Goal: Navigation & Orientation: Find specific page/section

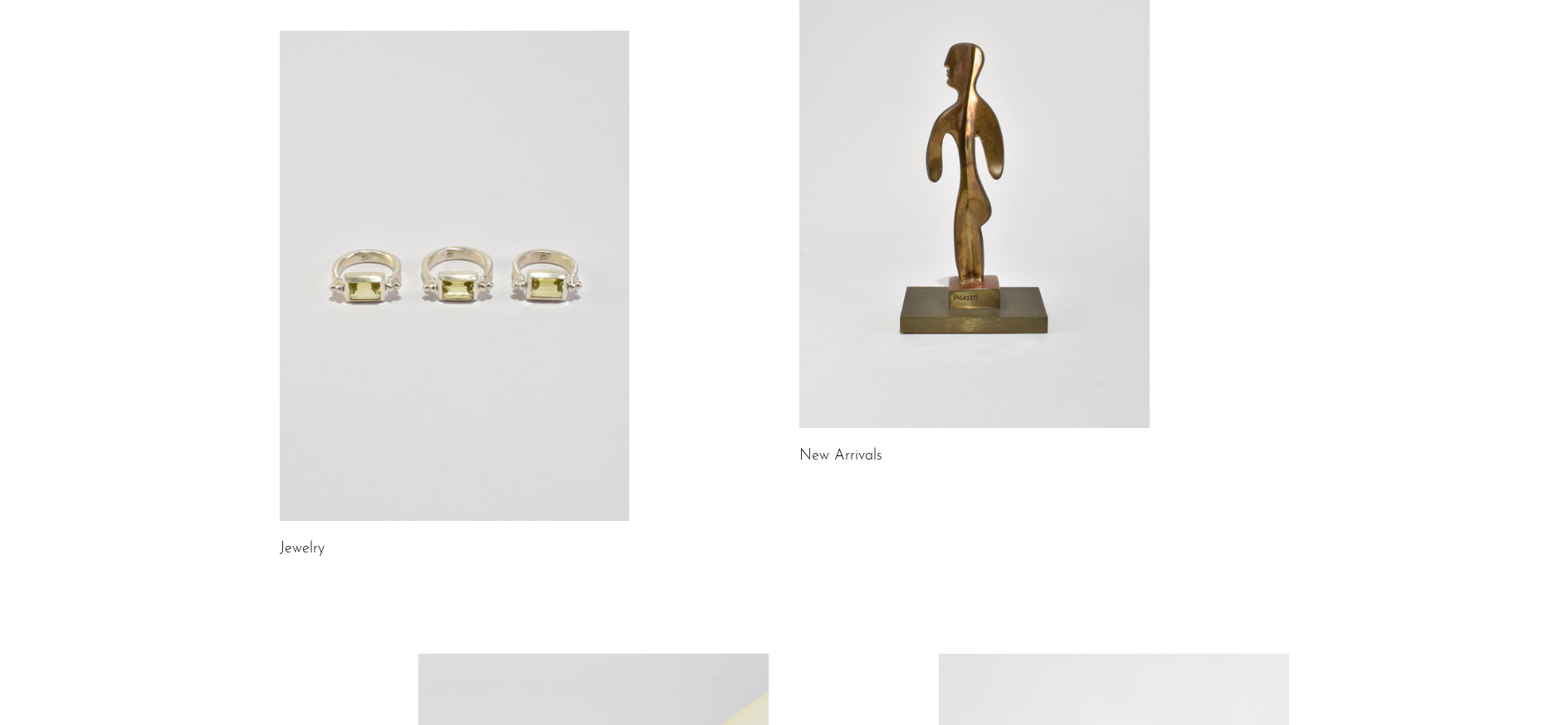
scroll to position [271, 0]
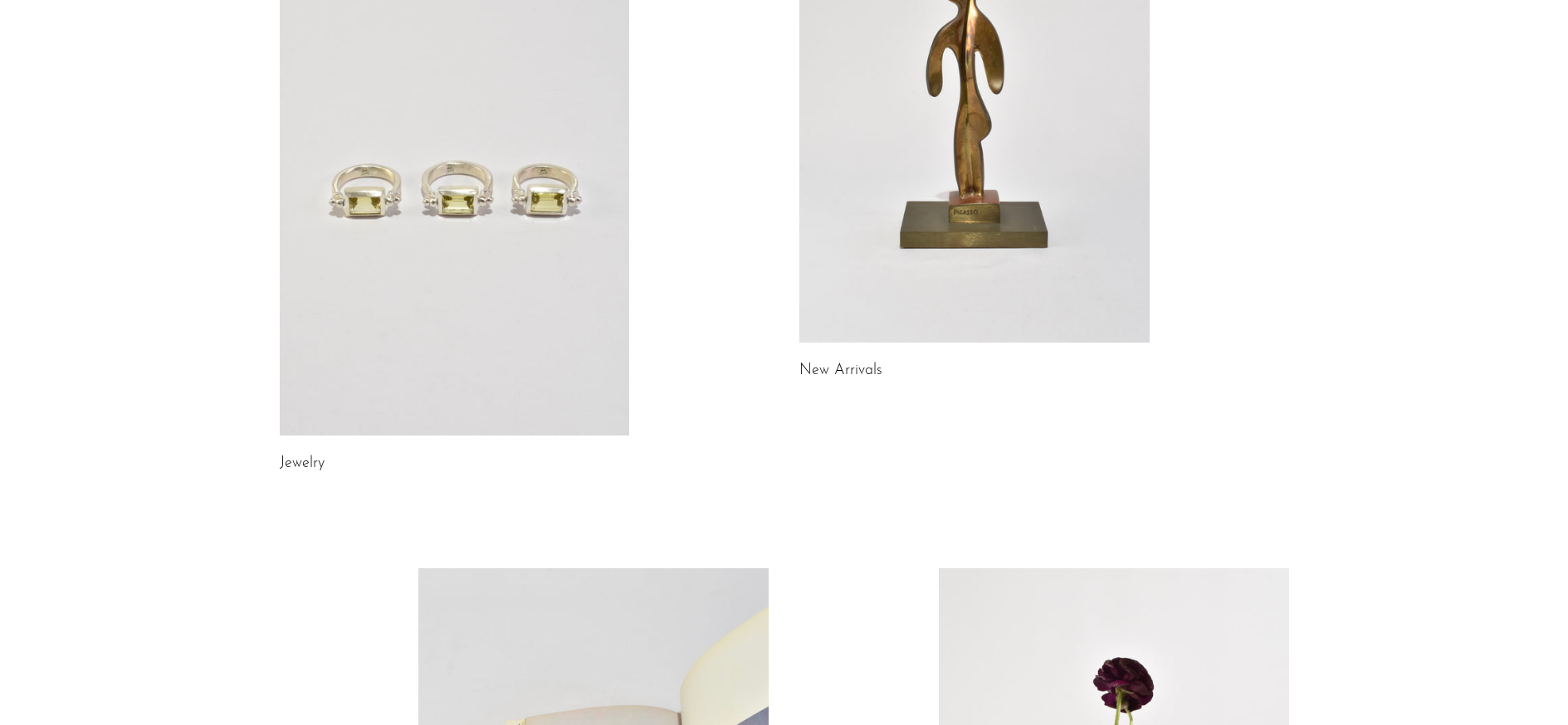
click at [892, 193] on link at bounding box center [974, 97] width 350 height 490
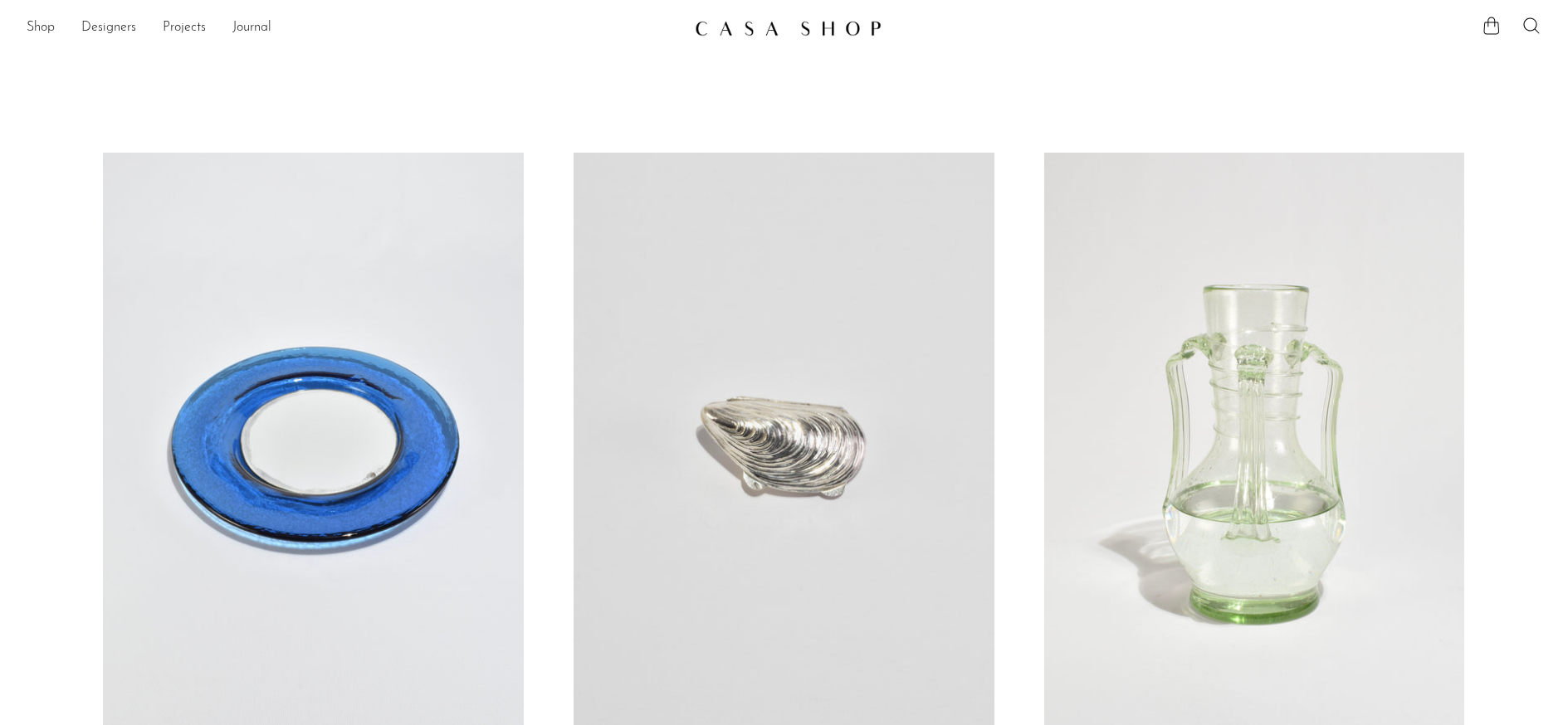
scroll to position [278, 0]
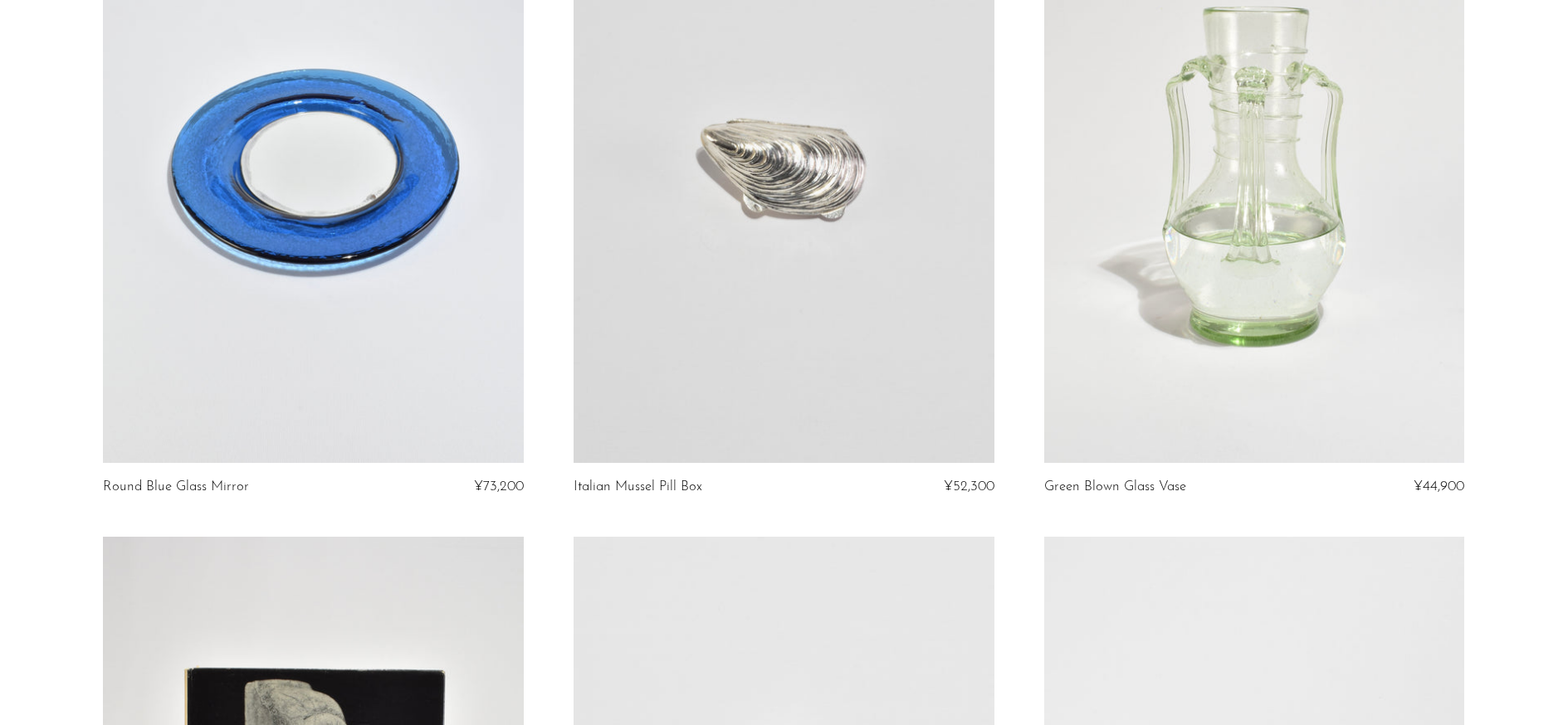
click at [892, 193] on link at bounding box center [783, 169] width 420 height 588
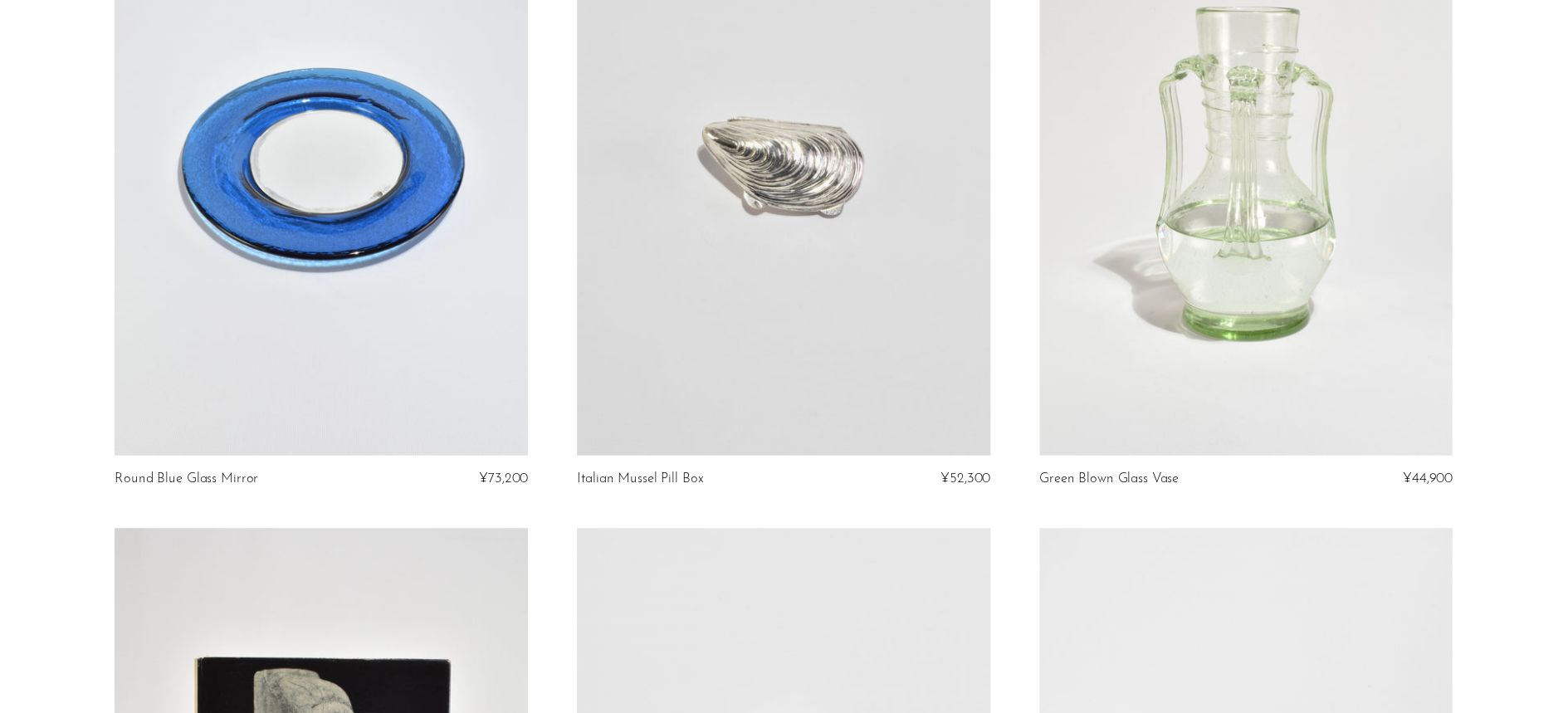
scroll to position [0, 0]
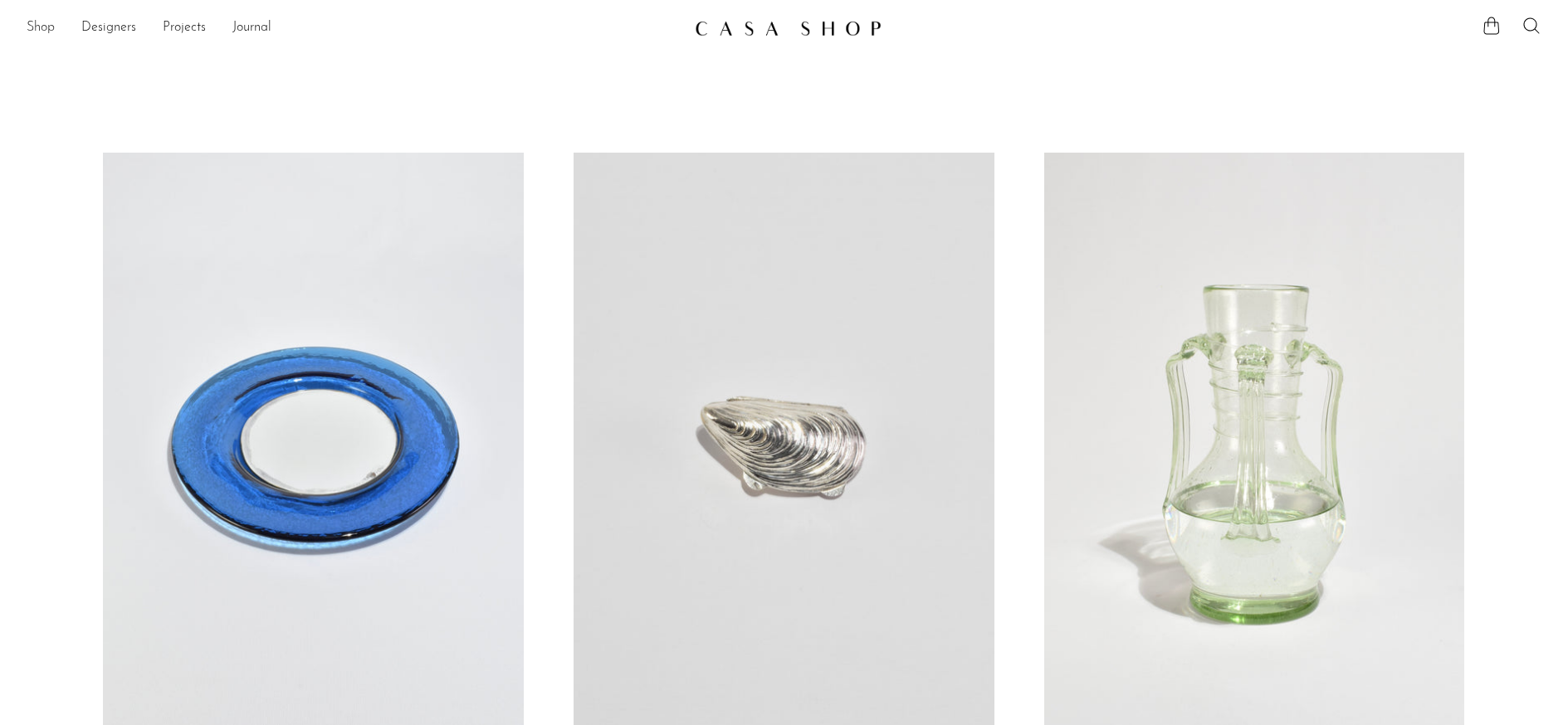
click at [37, 31] on link "Shop" at bounding box center [40, 28] width 28 height 22
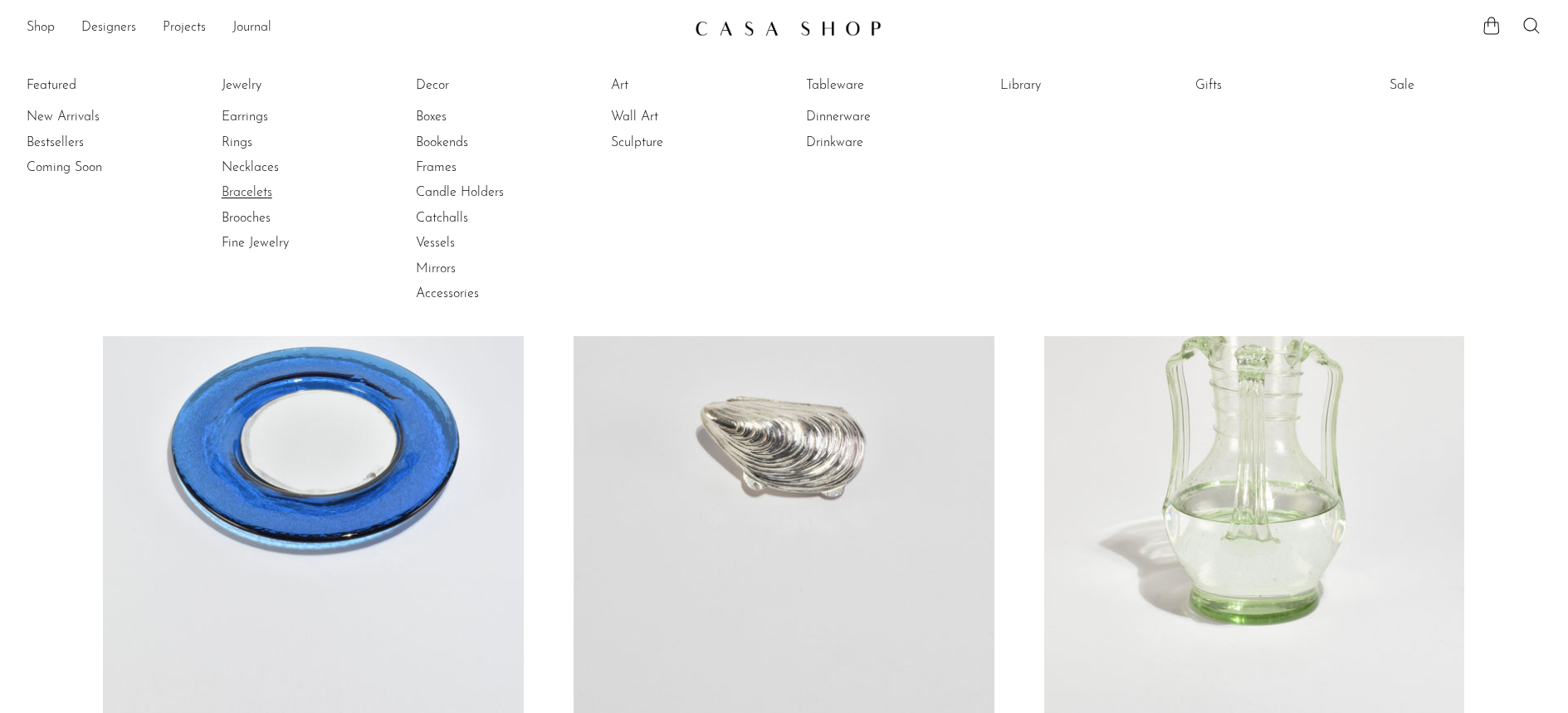
click at [259, 186] on link "Bracelets" at bounding box center [284, 192] width 124 height 18
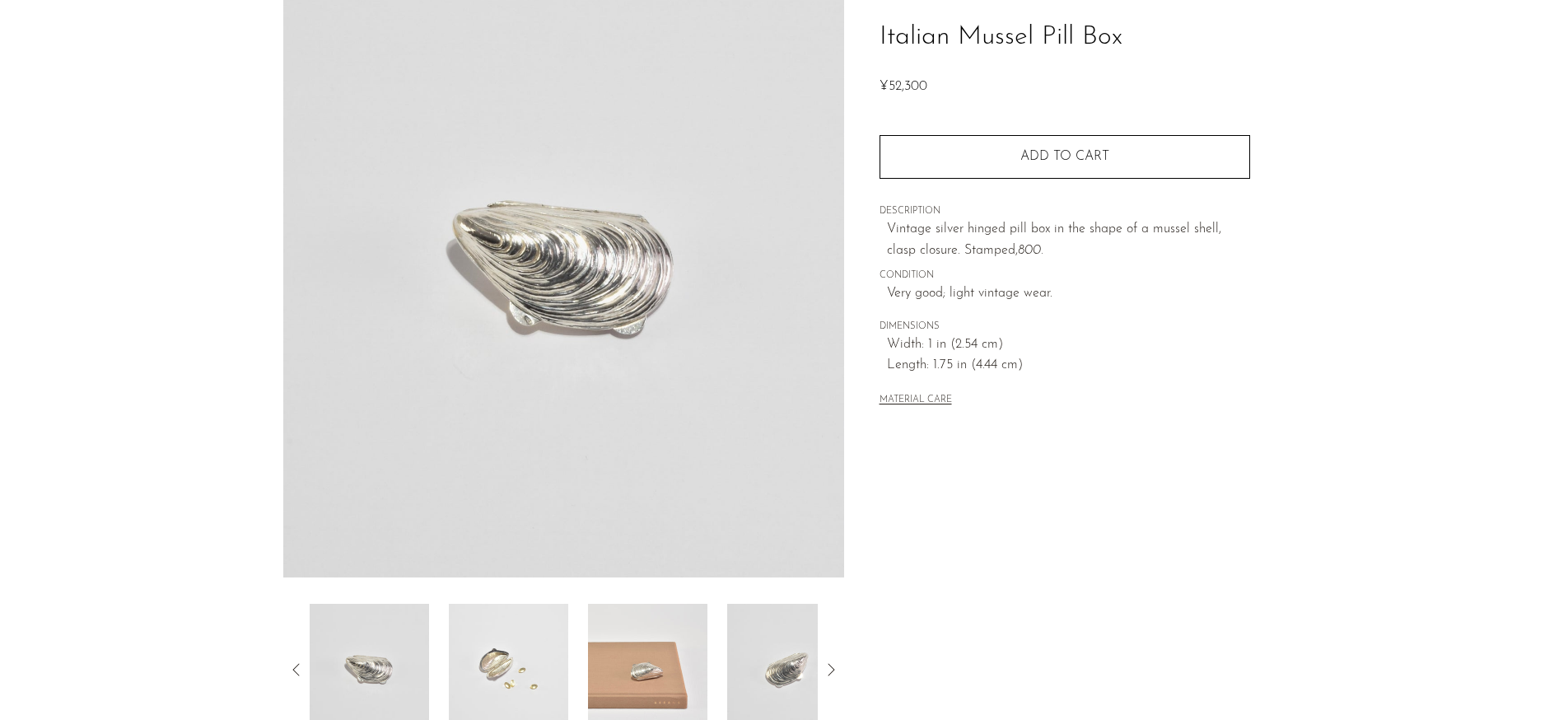
scroll to position [352, 0]
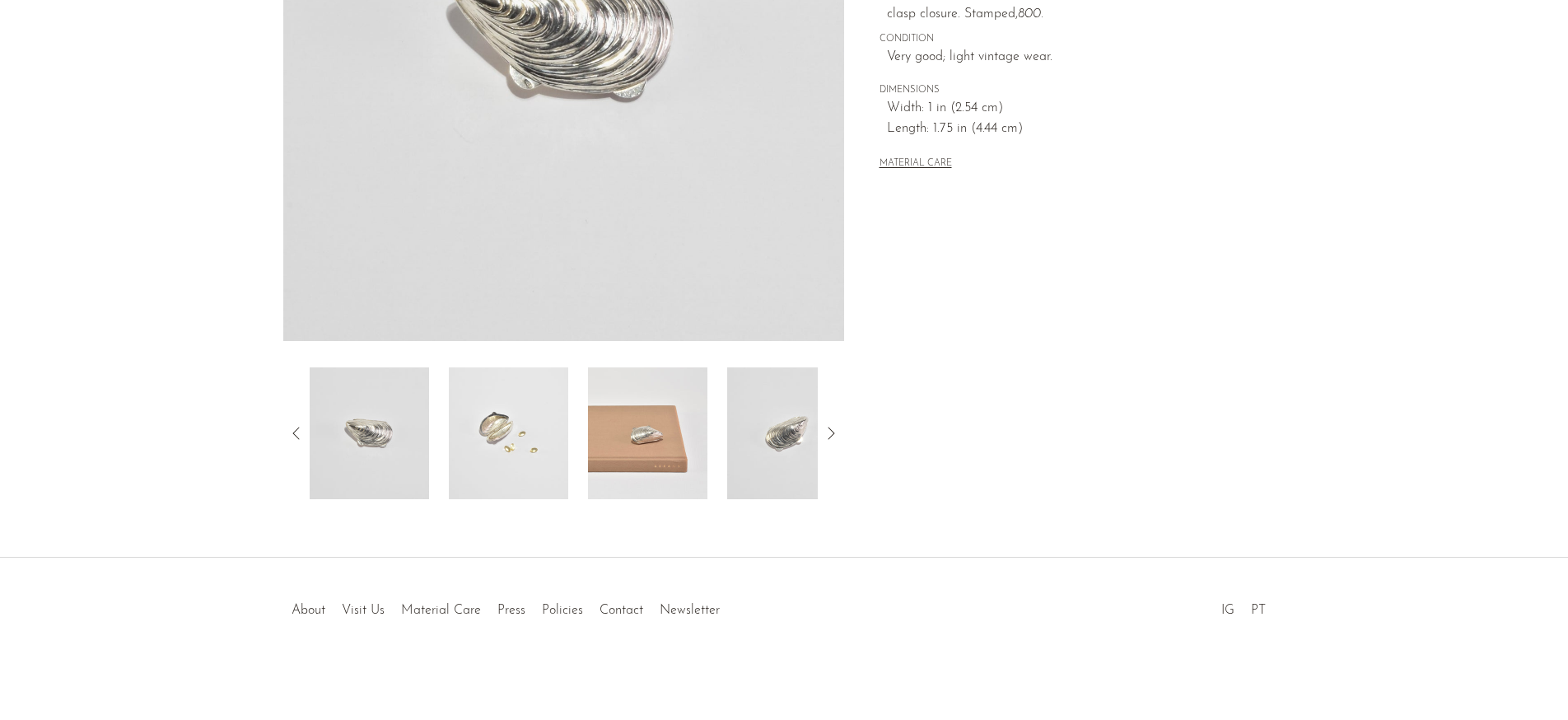
click at [624, 426] on img at bounding box center [648, 433] width 120 height 132
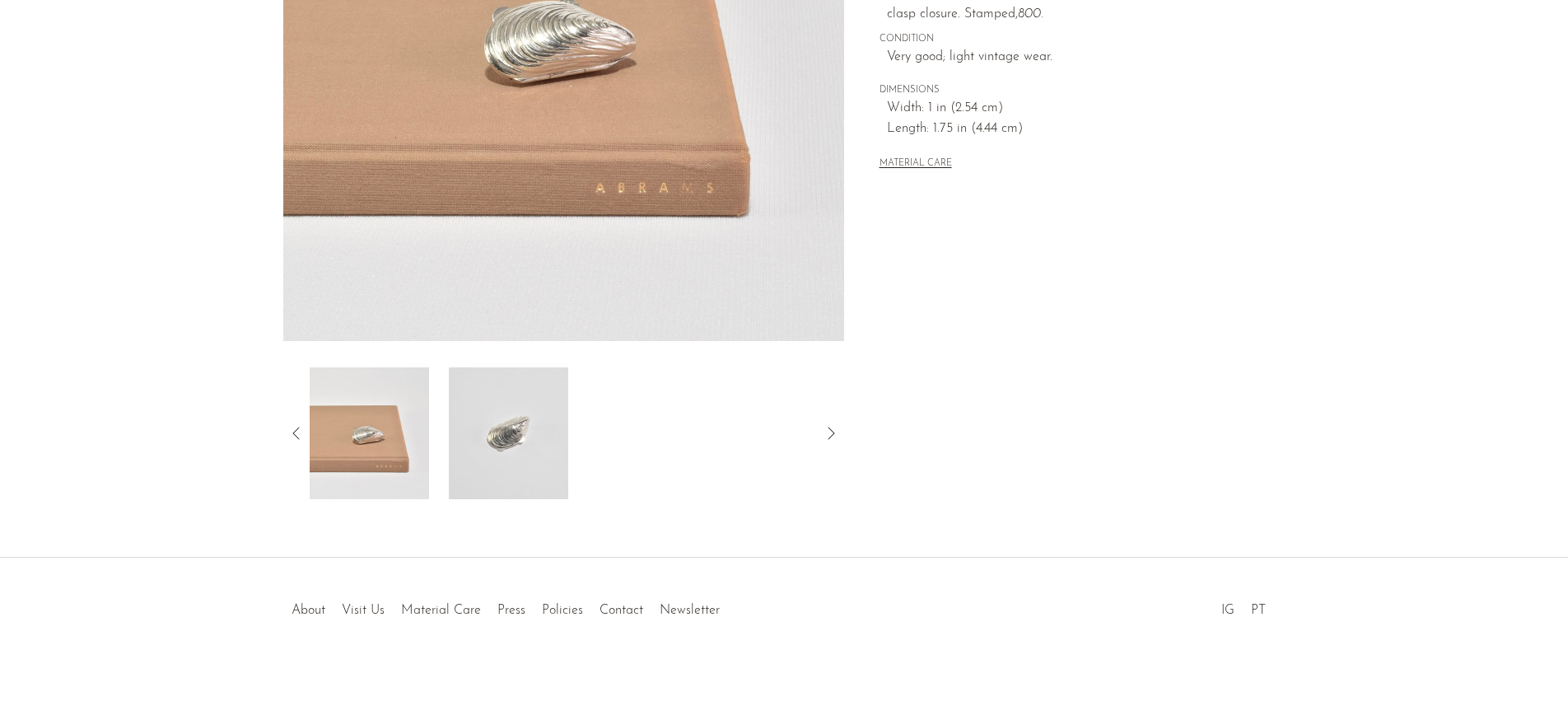
click at [833, 425] on icon at bounding box center [831, 433] width 20 height 20
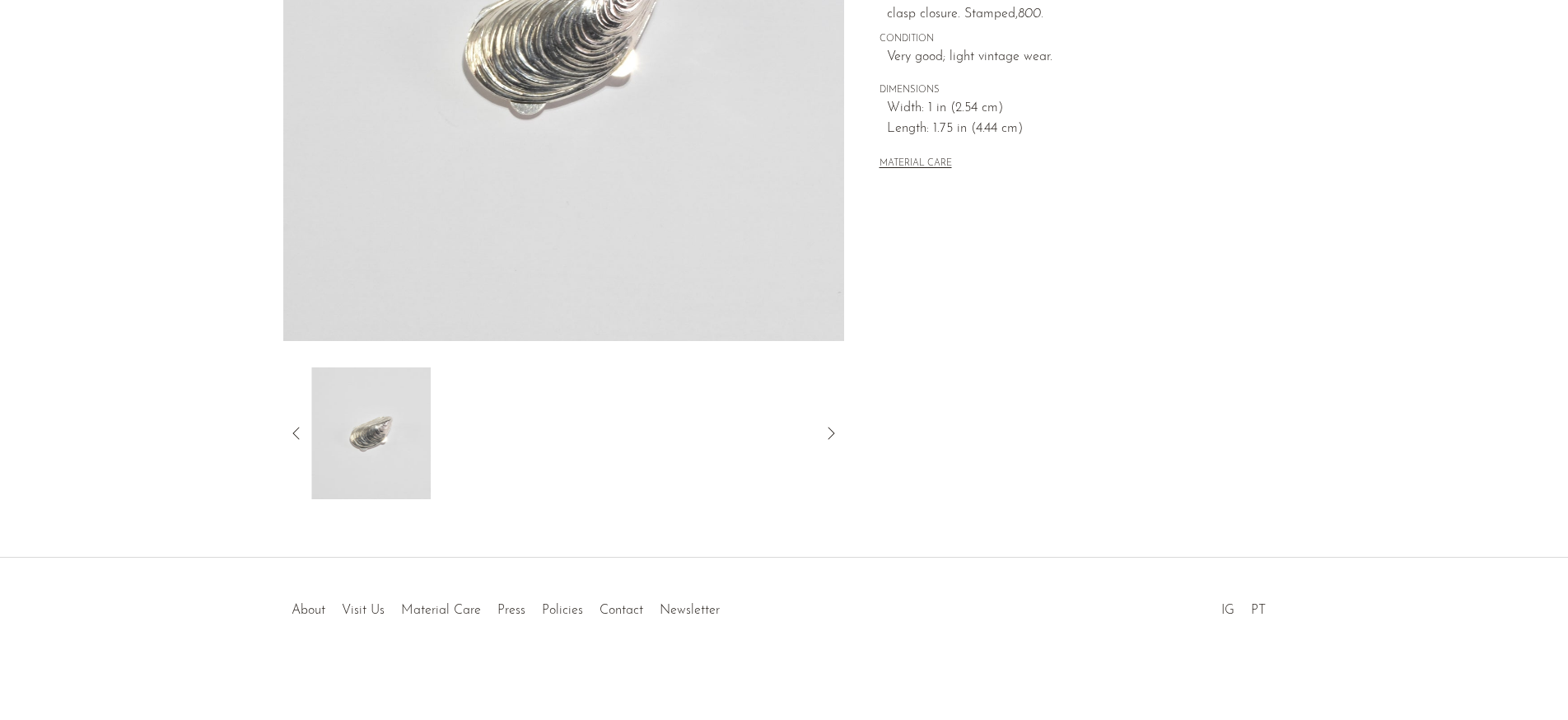
click at [833, 425] on icon at bounding box center [831, 433] width 20 height 20
click at [288, 429] on icon at bounding box center [296, 433] width 20 height 20
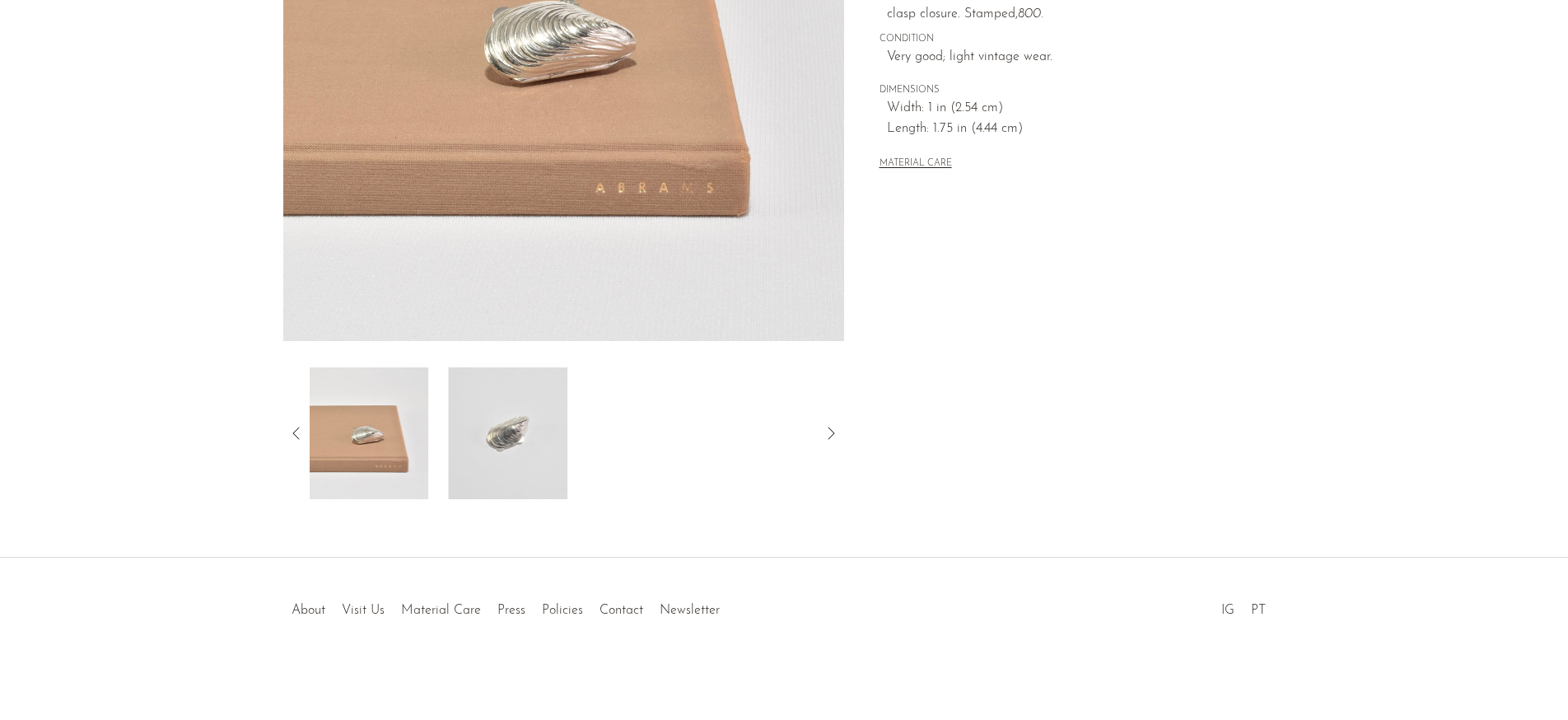
click at [288, 429] on icon at bounding box center [296, 433] width 20 height 20
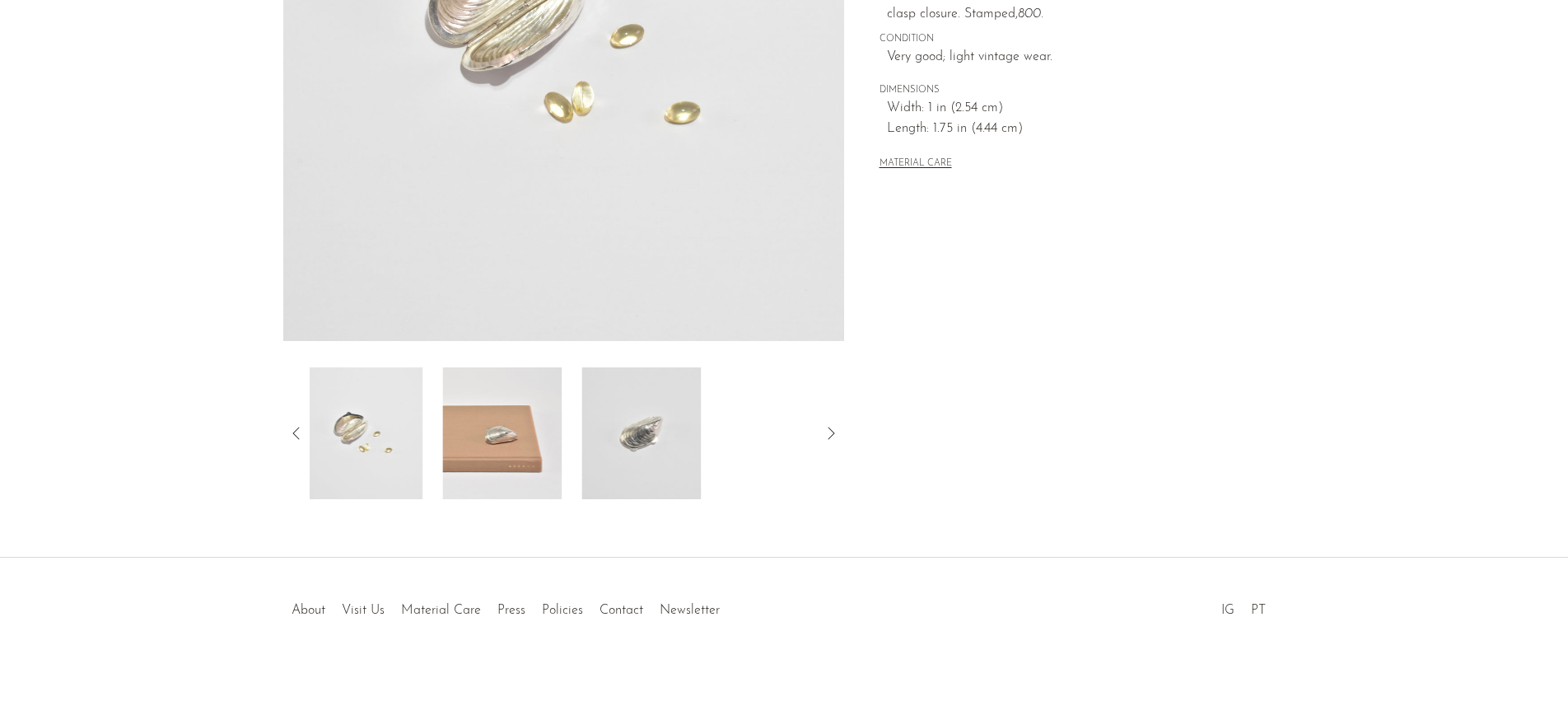
click at [288, 429] on icon at bounding box center [296, 433] width 20 height 20
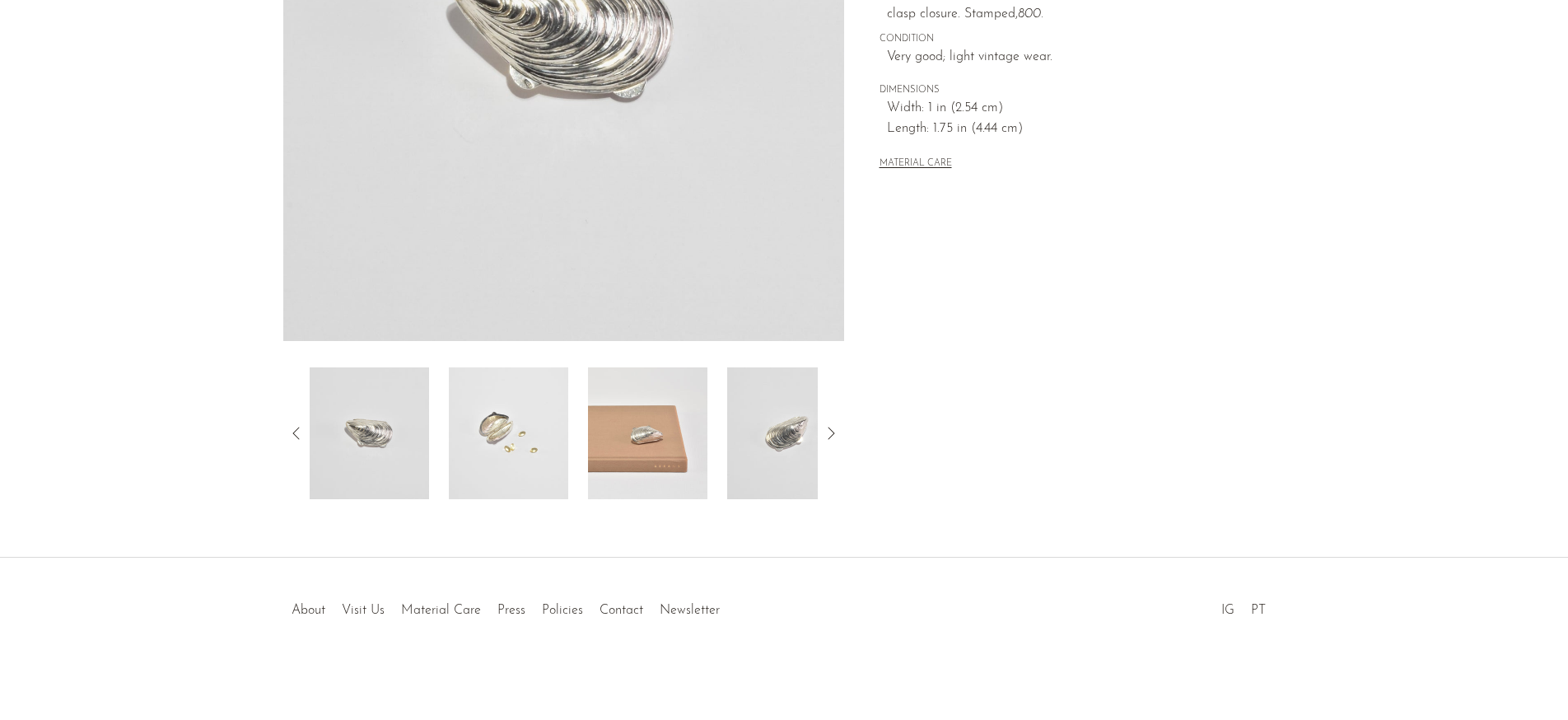
click at [840, 435] on icon at bounding box center [831, 433] width 20 height 20
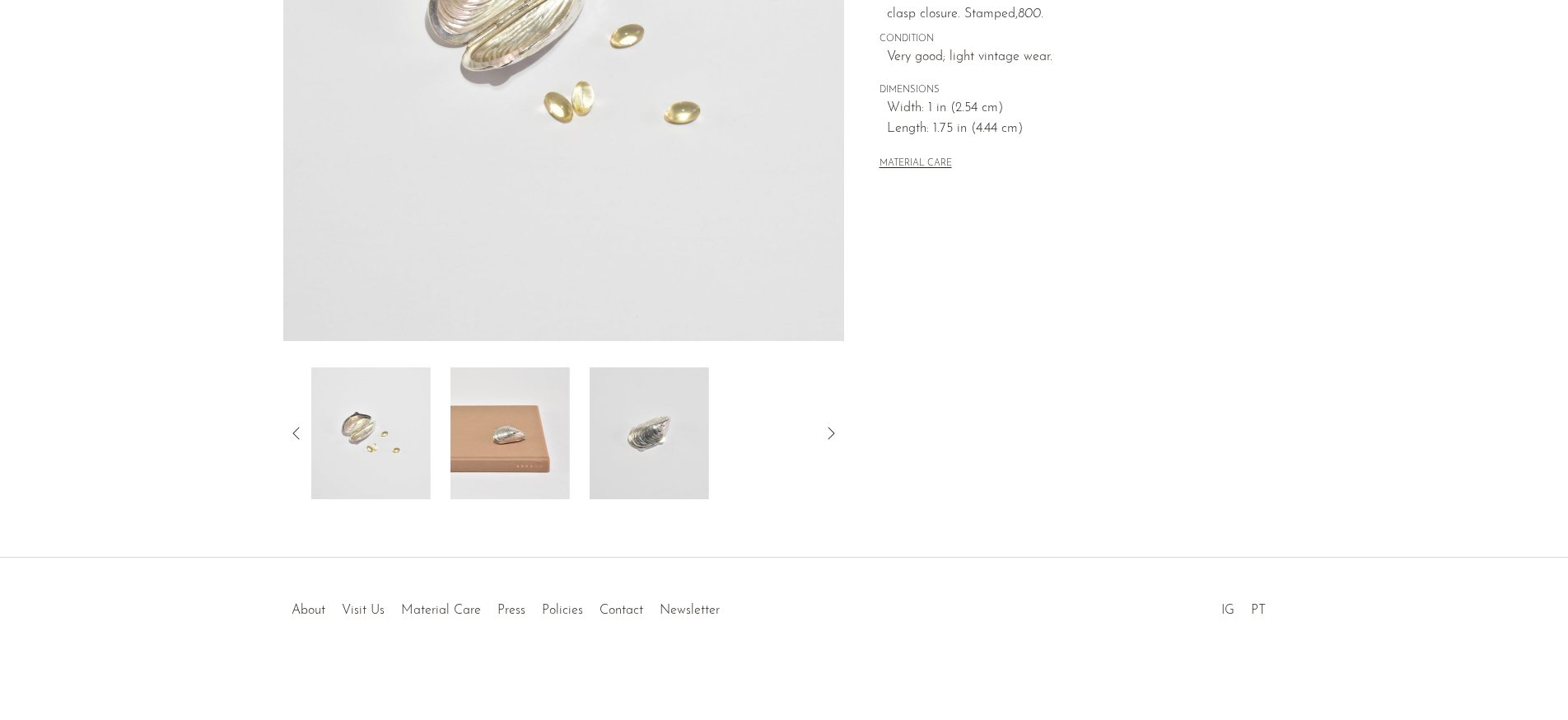
scroll to position [287, 0]
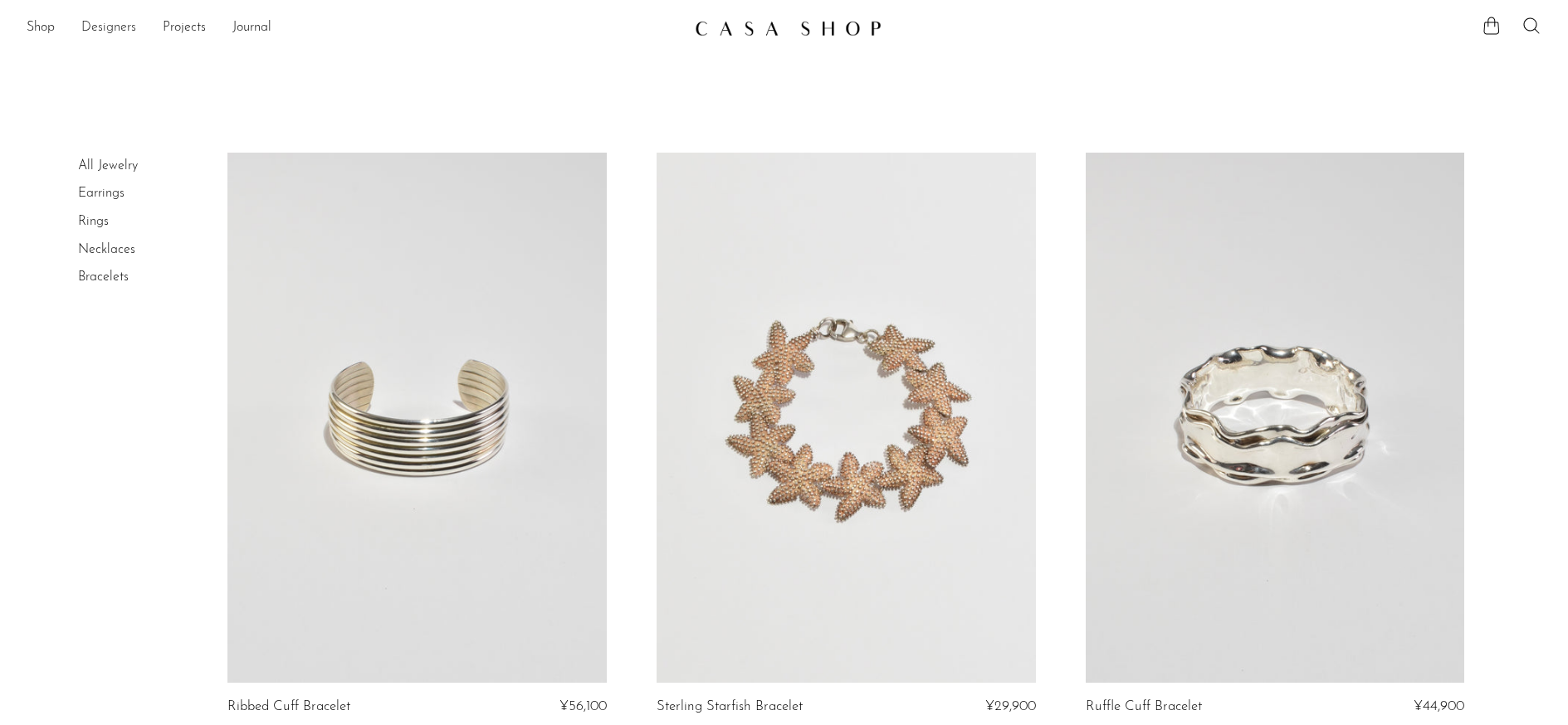
click at [122, 28] on link "Designers" at bounding box center [108, 28] width 55 height 22
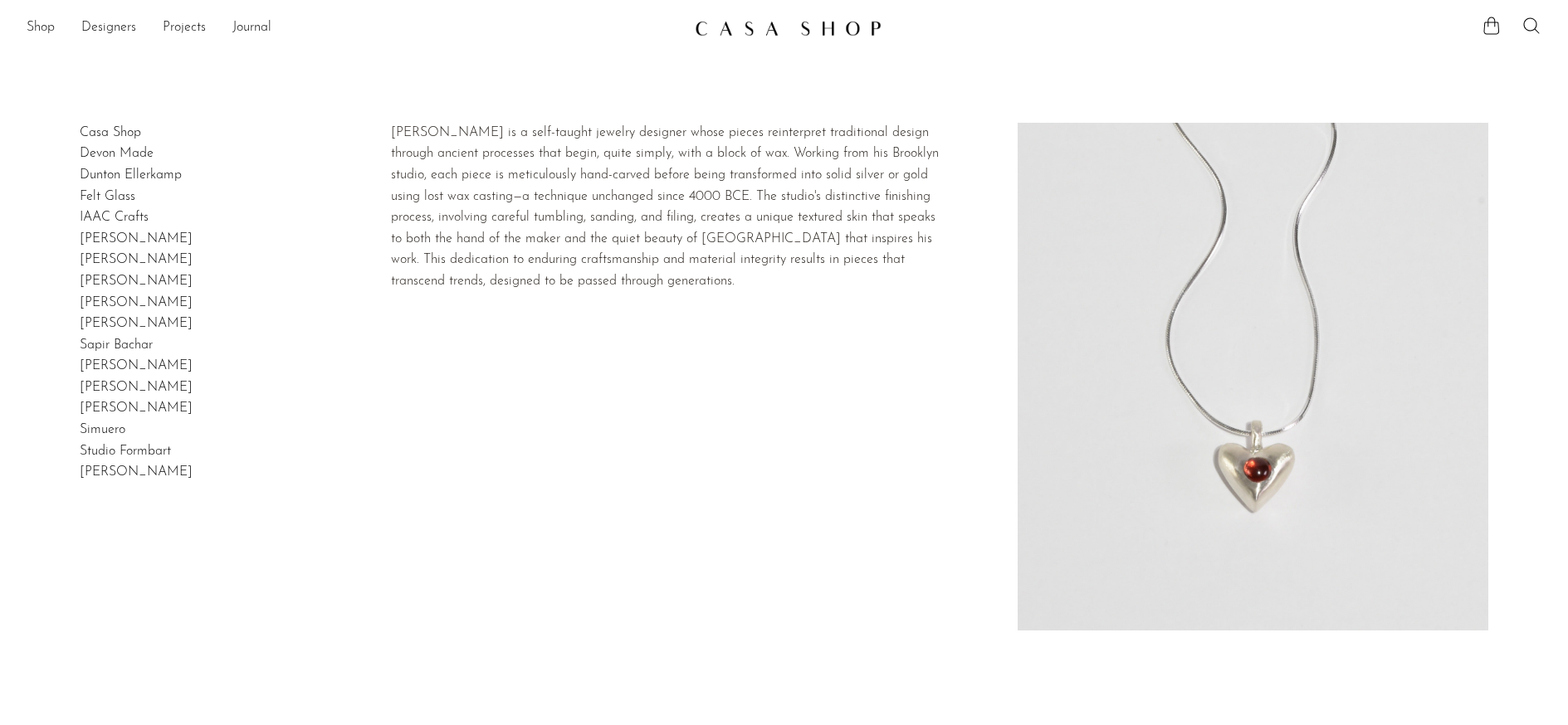
click at [156, 169] on link "Dunton Ellerkamp" at bounding box center [130, 175] width 102 height 13
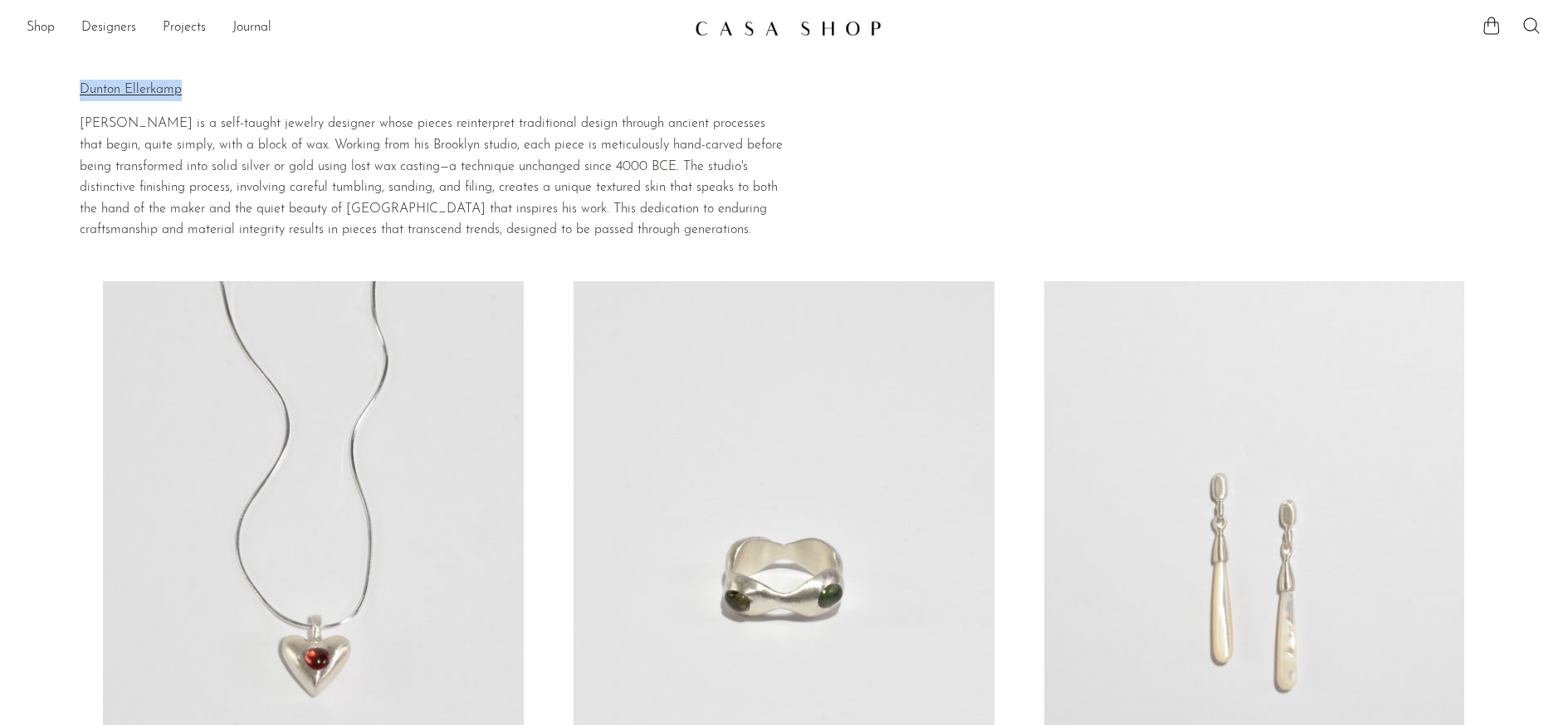
drag, startPoint x: 188, startPoint y: 90, endPoint x: 72, endPoint y: 87, distance: 116.0
click at [72, 87] on section "Home Collections Dunton Ellerkamp Dunton Ellerkamp Owen Dunton Ellerkamp is a s…" at bounding box center [784, 150] width 1568 height 182
click at [1260, 60] on section "Home Collections Dunton Ellerkamp Dunton Ellerkamp Owen Dunton Ellerkamp is a s…" at bounding box center [784, 150] width 1568 height 182
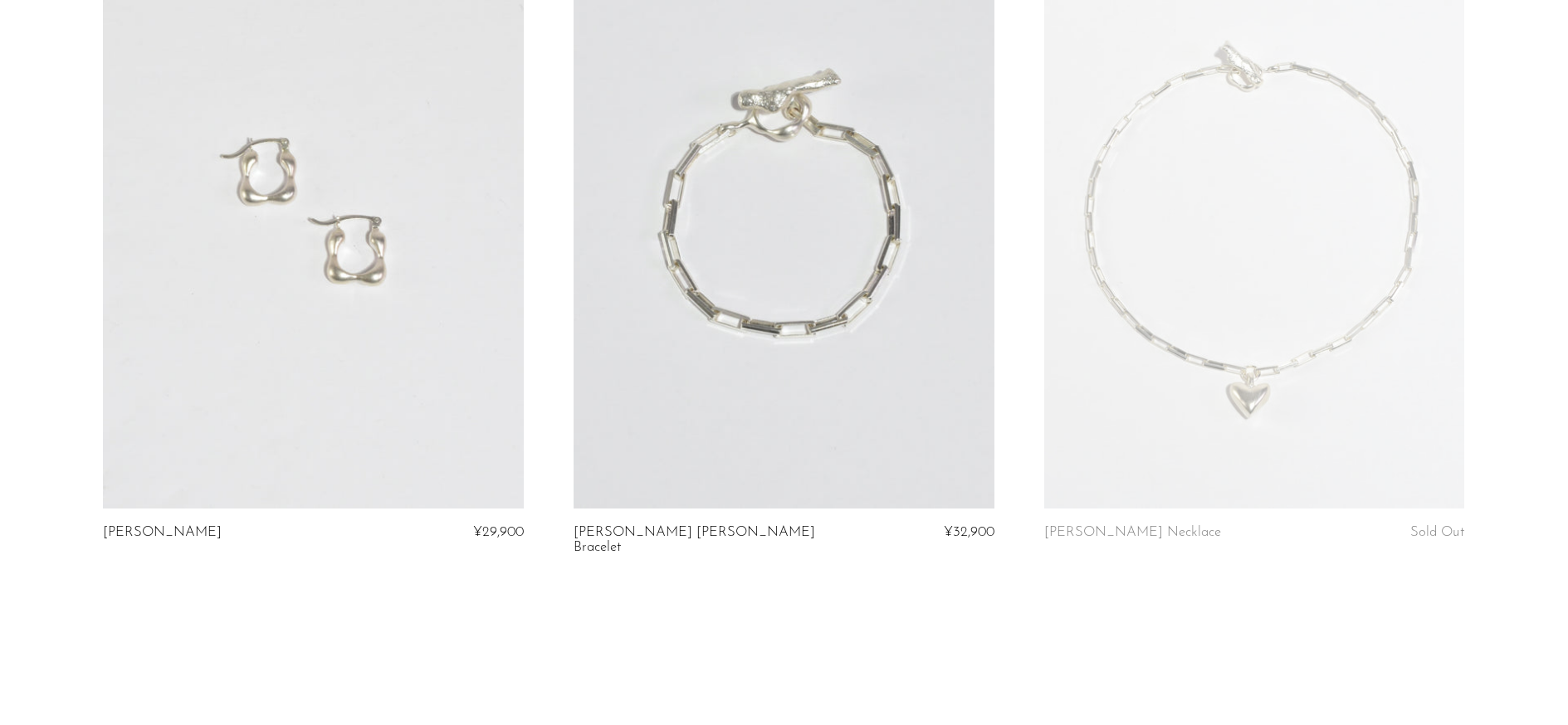
scroll to position [2475, 0]
